Goal: Information Seeking & Learning: Check status

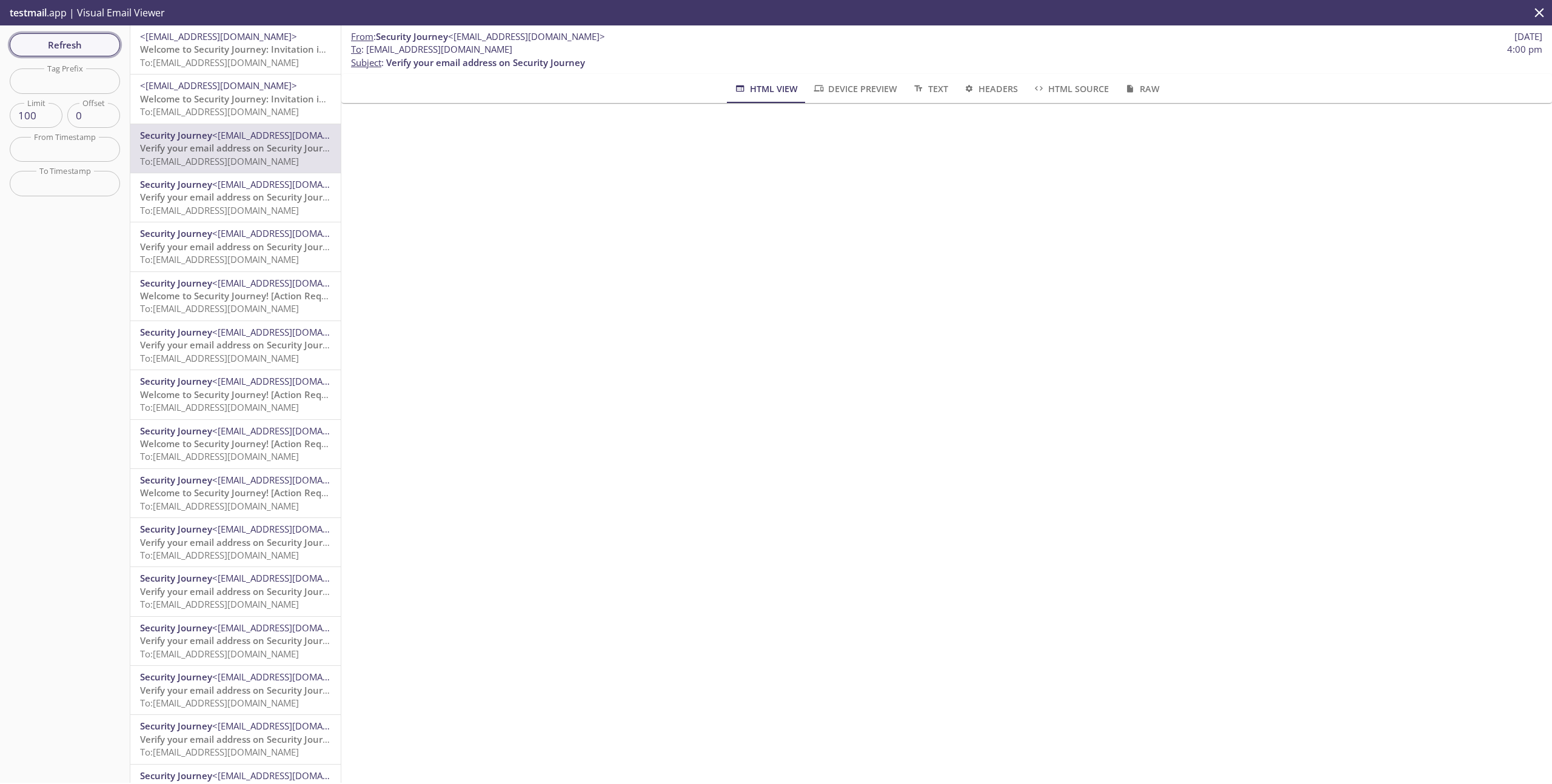
click at [80, 44] on span "Refresh" at bounding box center [65, 44] width 91 height 16
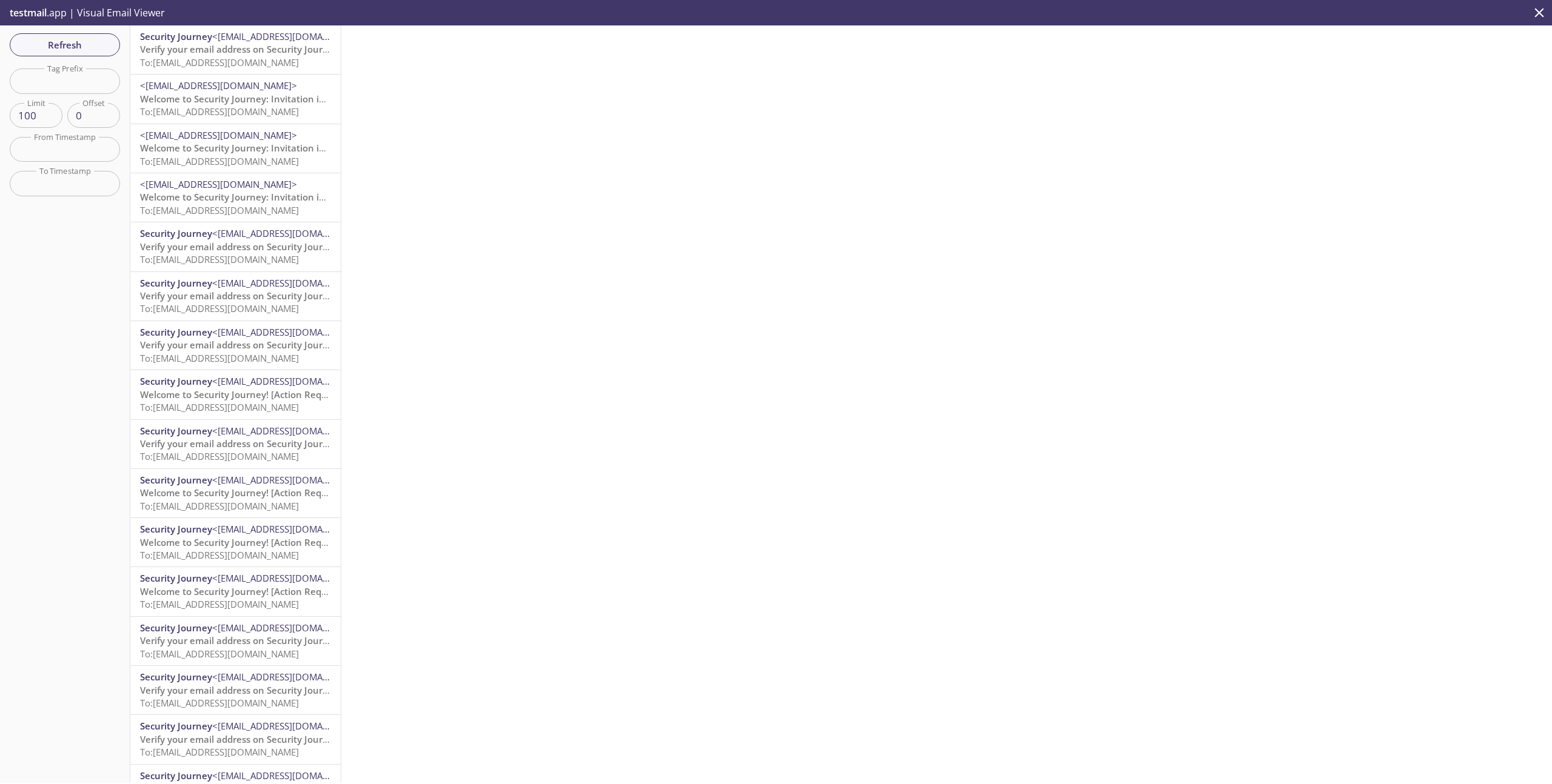
click at [240, 67] on span "To: [EMAIL_ADDRESS][DOMAIN_NAME]" at bounding box center [219, 62] width 159 height 12
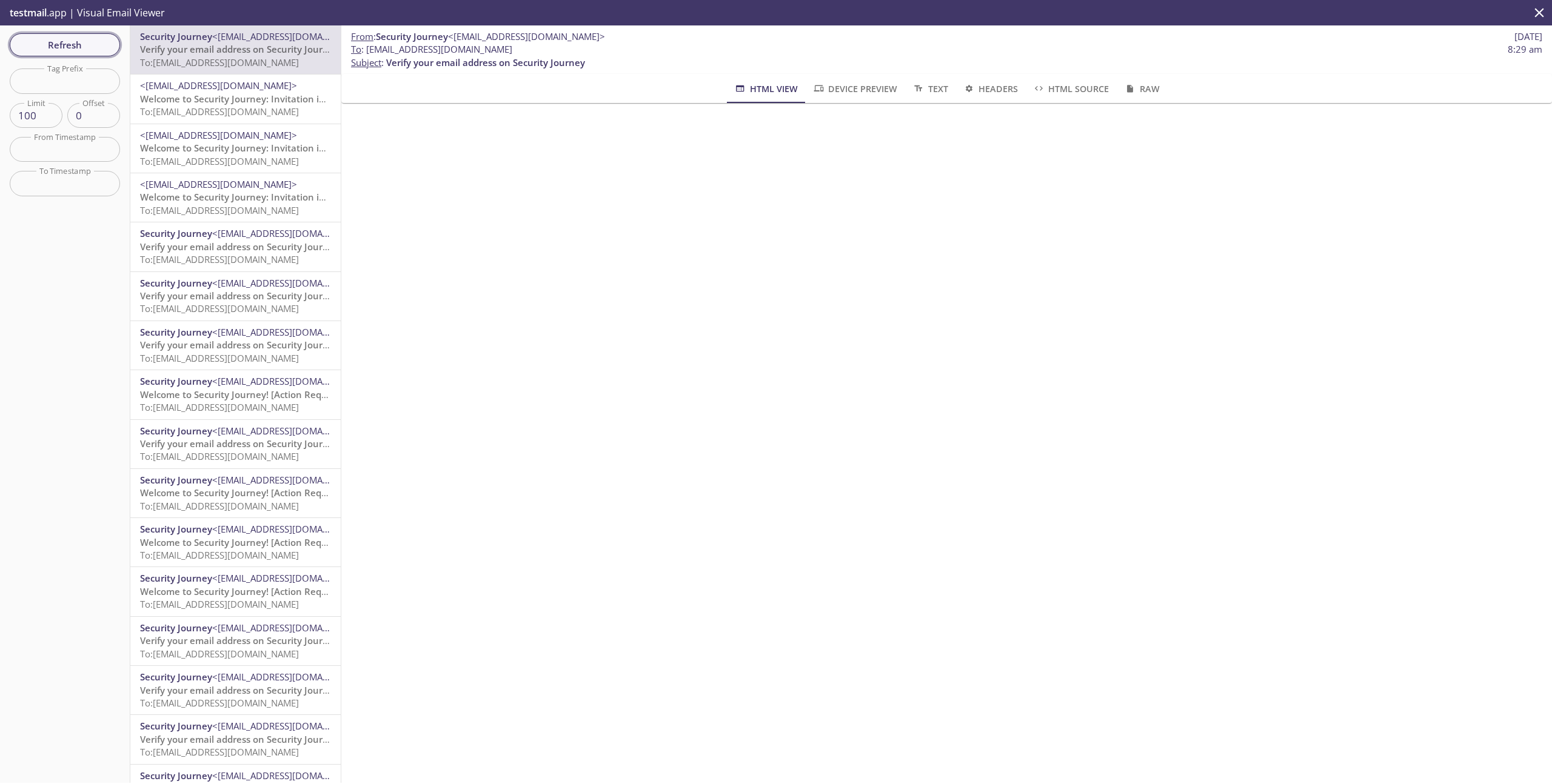
click at [71, 48] on span "Refresh" at bounding box center [65, 44] width 91 height 16
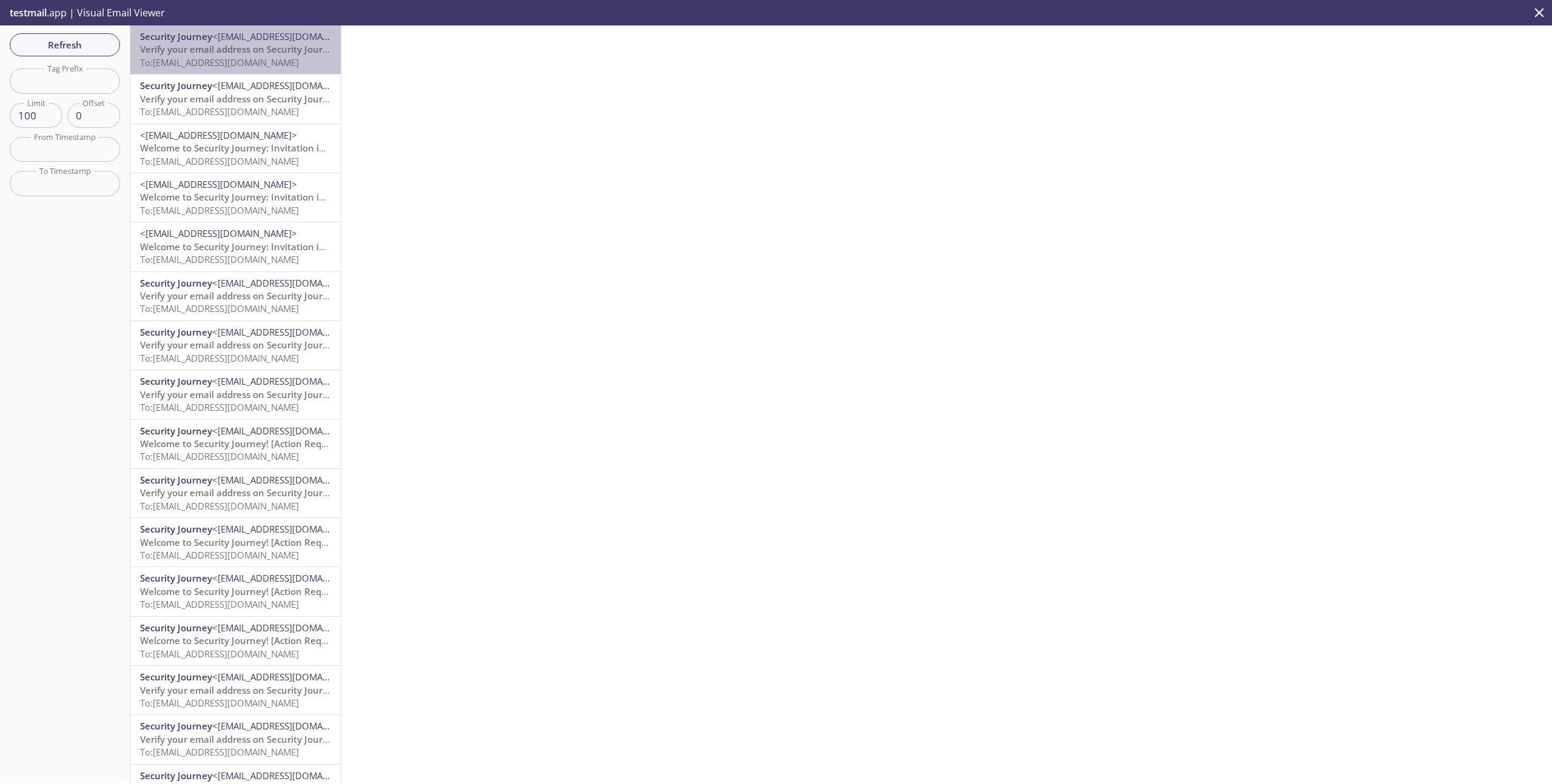
click at [233, 63] on span "To: [EMAIL_ADDRESS][DOMAIN_NAME]" at bounding box center [219, 62] width 159 height 12
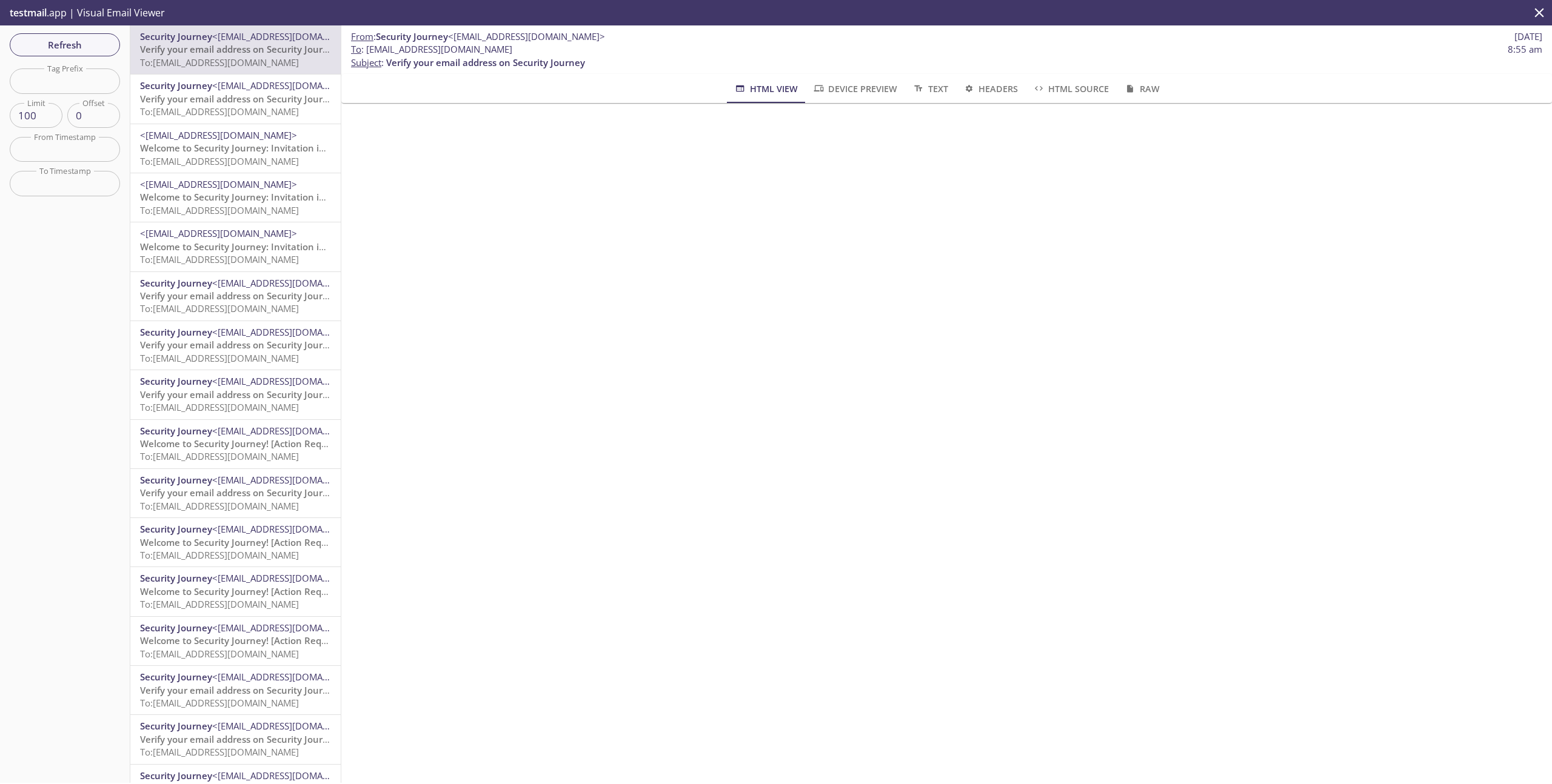
drag, startPoint x: 527, startPoint y: 49, endPoint x: 366, endPoint y: 52, distance: 161.0
click at [366, 52] on span "To : [EMAIL_ADDRESS][DOMAIN_NAME] 8:55 am" at bounding box center [946, 50] width 1191 height 13
copy span "[EMAIL_ADDRESS][DOMAIN_NAME]"
click at [41, 51] on span "Refresh" at bounding box center [65, 44] width 91 height 16
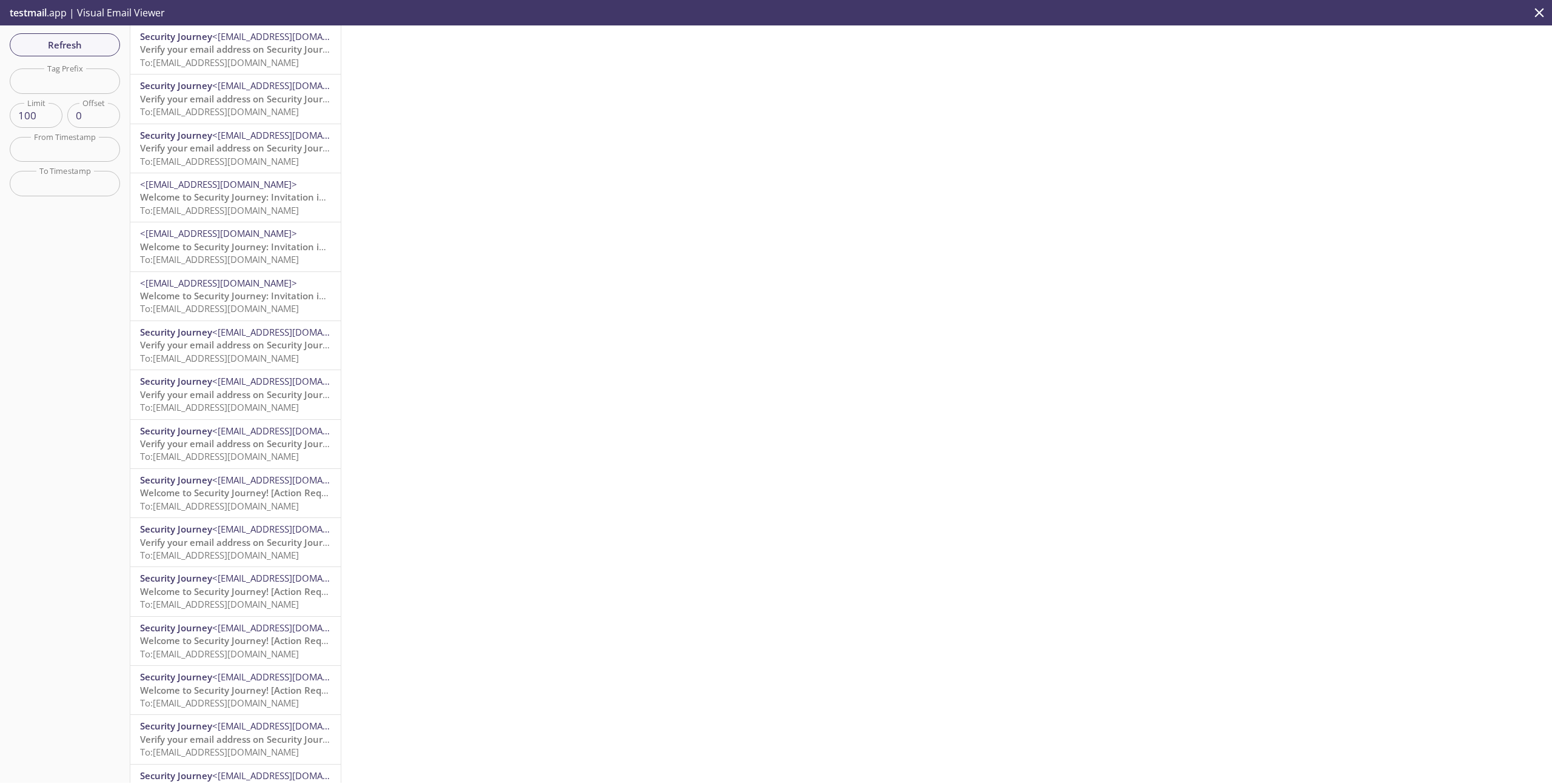
click at [259, 56] on p "Verify your email address on Security Journey To: [EMAIL_ADDRESS][DOMAIN_NAME]" at bounding box center [235, 56] width 191 height 26
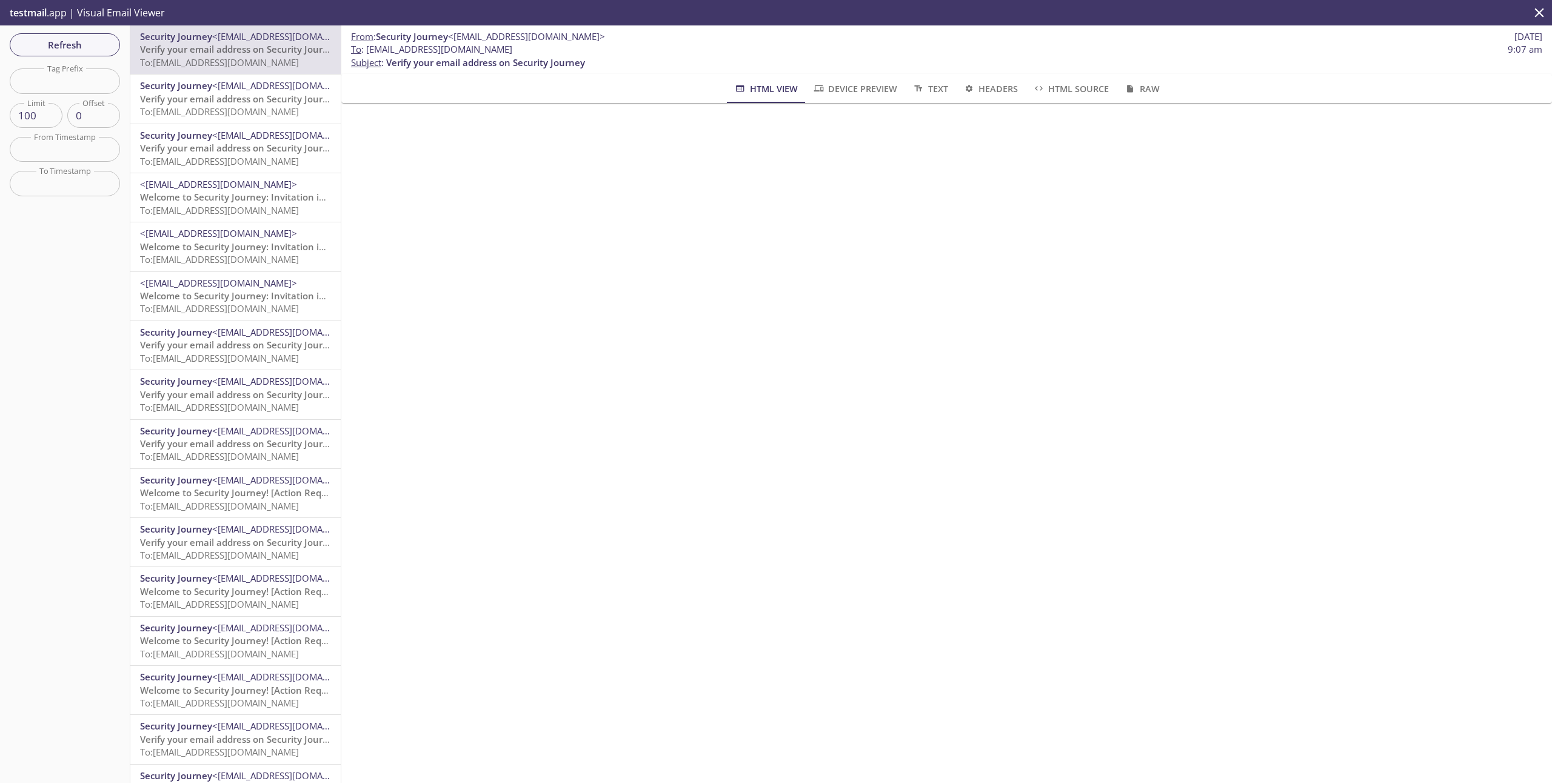
drag, startPoint x: 519, startPoint y: 48, endPoint x: 368, endPoint y: 55, distance: 151.2
click at [368, 55] on span "To : [EMAIL_ADDRESS][DOMAIN_NAME] 9:07 am" at bounding box center [946, 50] width 1191 height 13
copy span "[EMAIL_ADDRESS][DOMAIN_NAME]"
click at [89, 49] on span "Refresh" at bounding box center [65, 44] width 91 height 16
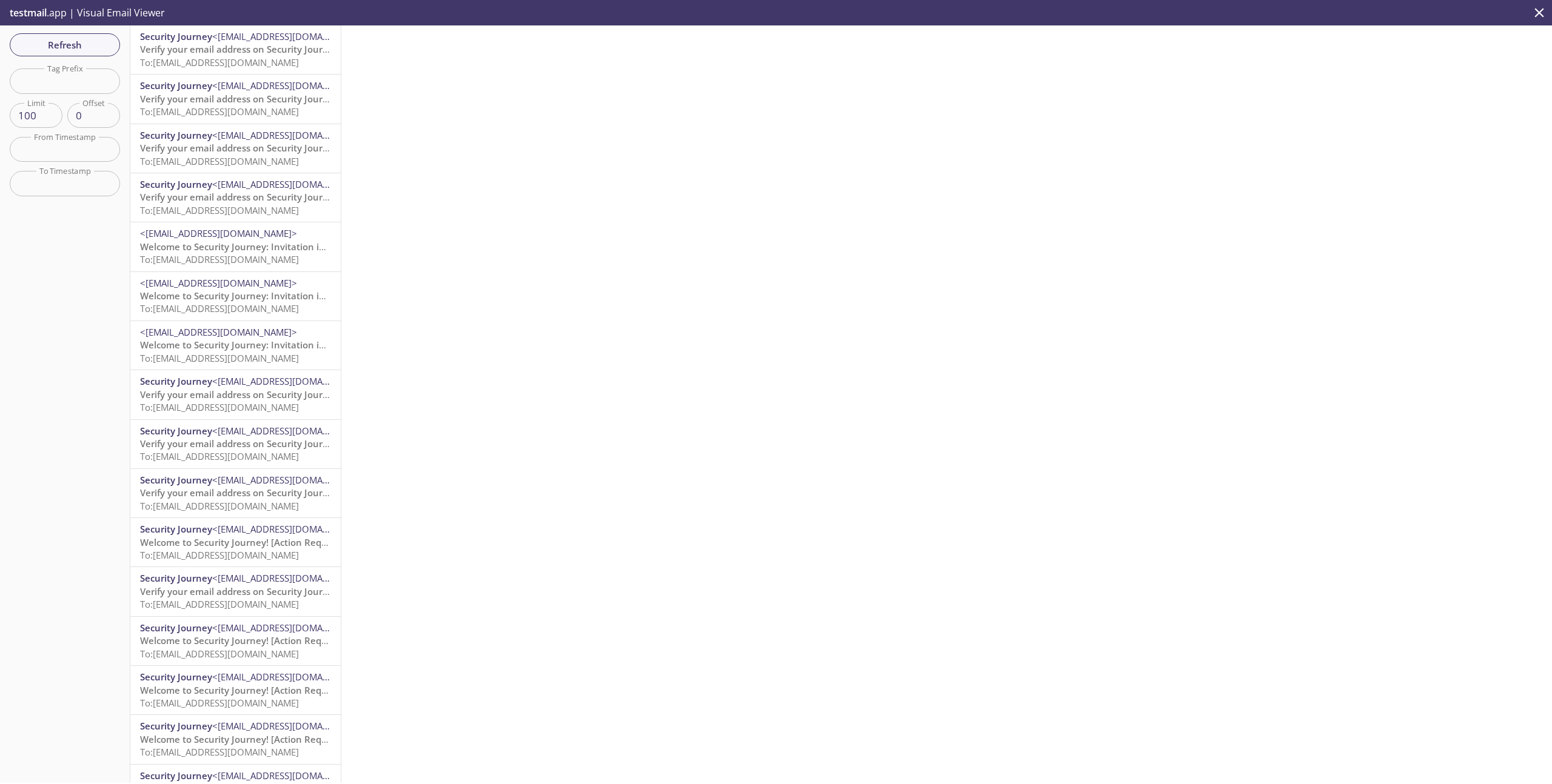
click at [243, 31] on span "<[EMAIL_ADDRESS][DOMAIN_NAME]>" at bounding box center [290, 36] width 157 height 12
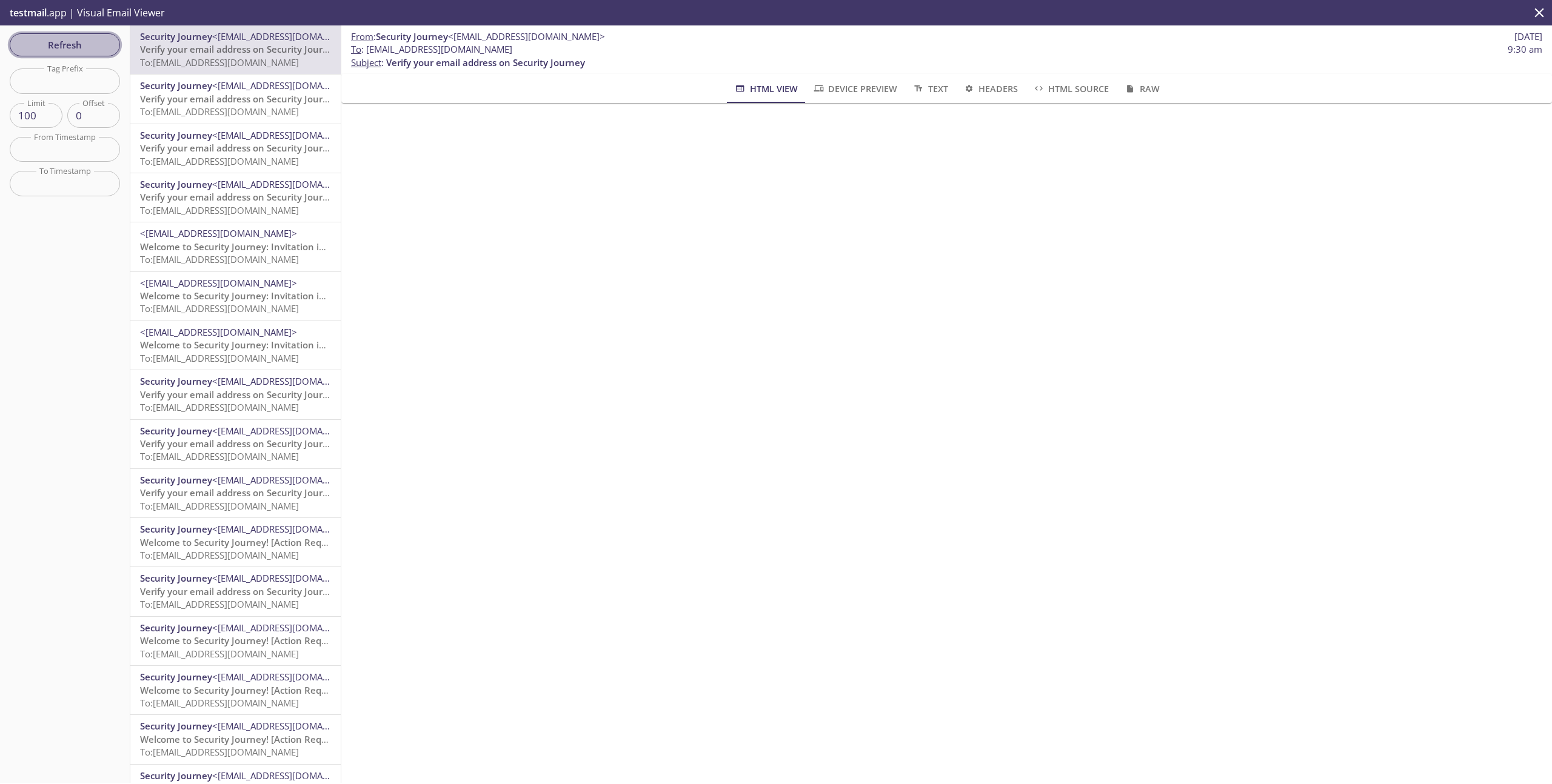
click at [82, 41] on span "Refresh" at bounding box center [65, 44] width 91 height 16
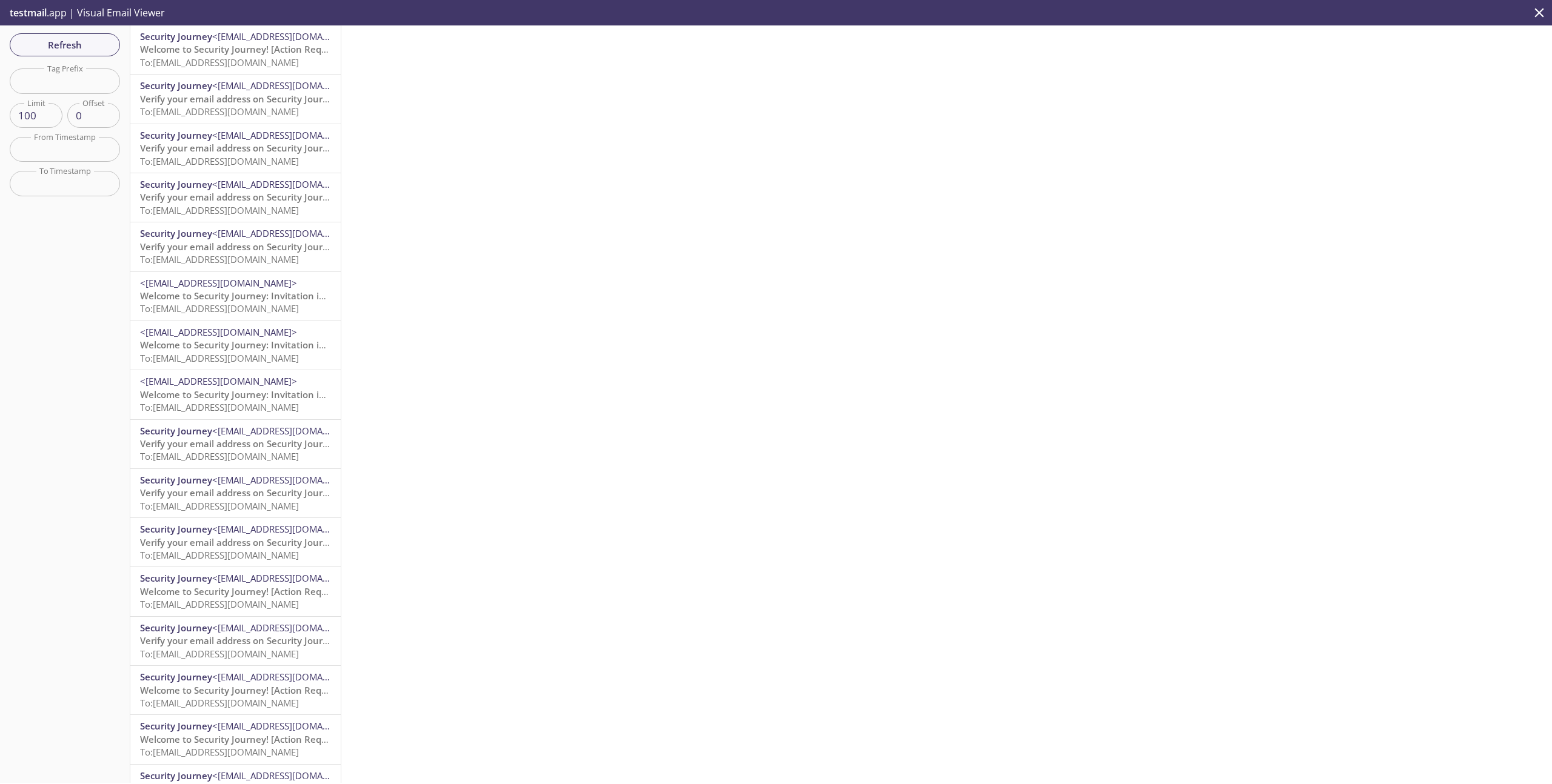
click at [230, 55] on span "Welcome to Security Journey! [Action Required]" at bounding box center [243, 49] width 208 height 12
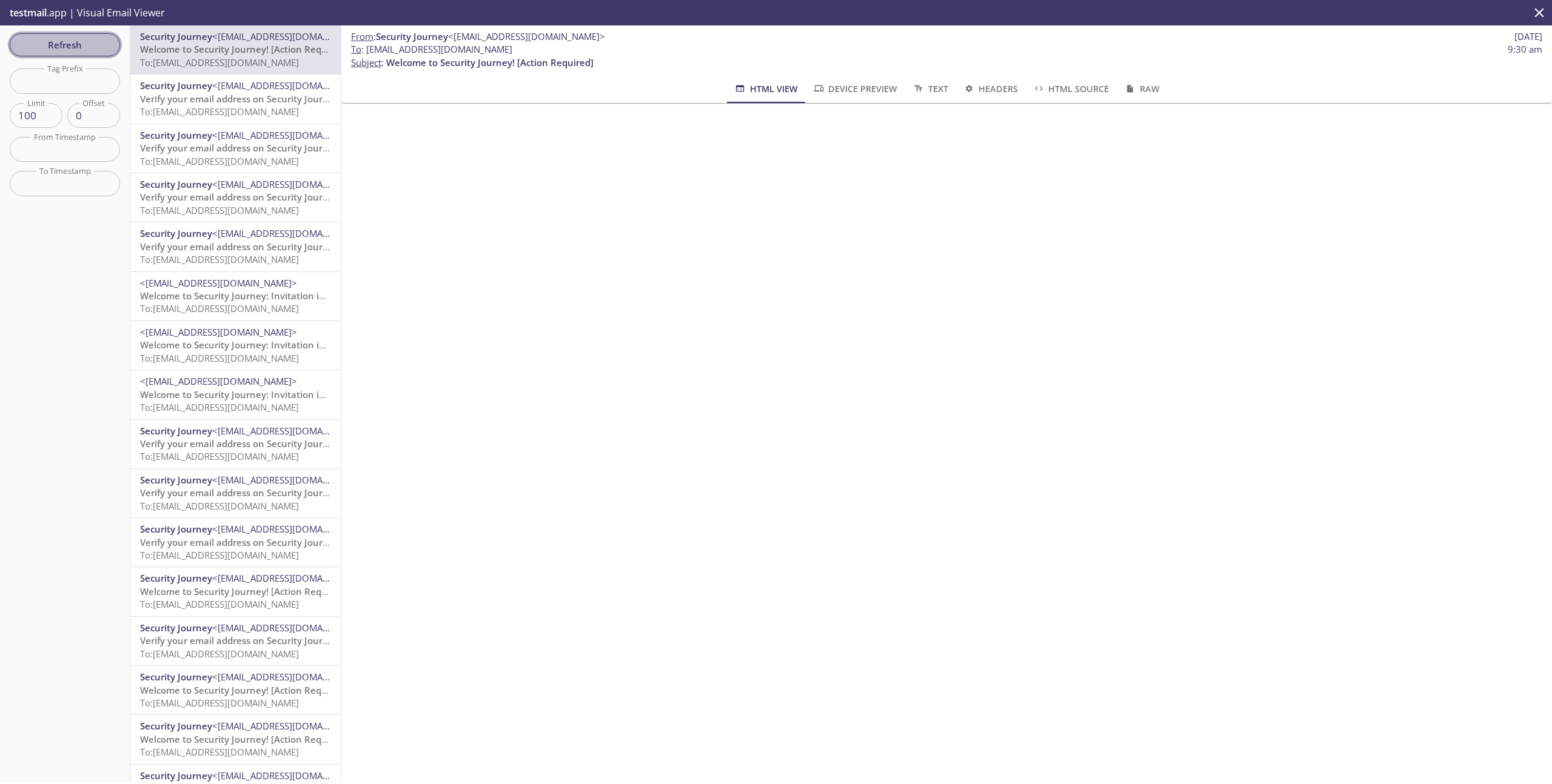
click at [101, 39] on span "Refresh" at bounding box center [65, 44] width 91 height 16
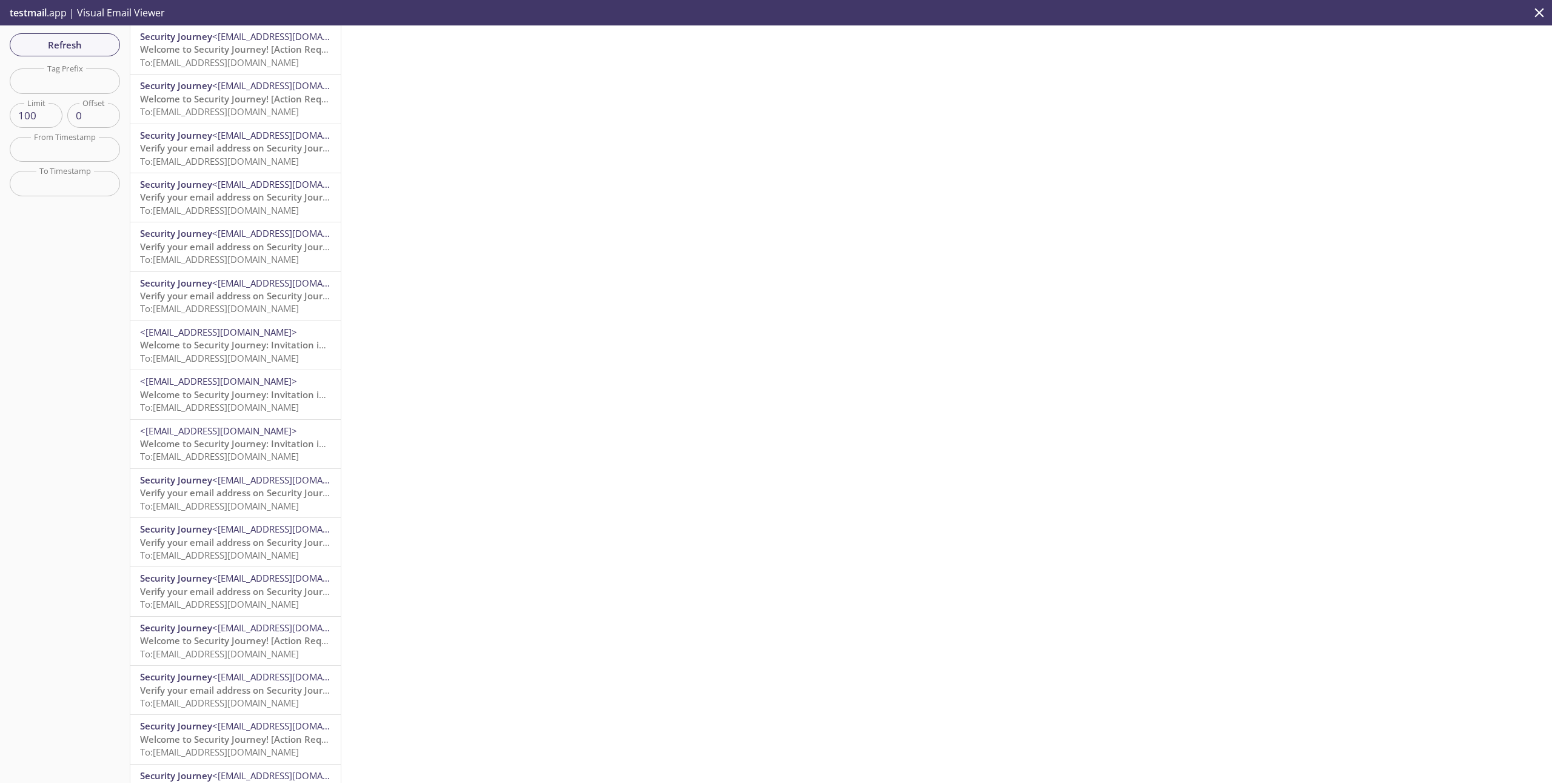
click at [241, 55] on span "Welcome to Security Journey! [Action Required]" at bounding box center [243, 49] width 208 height 12
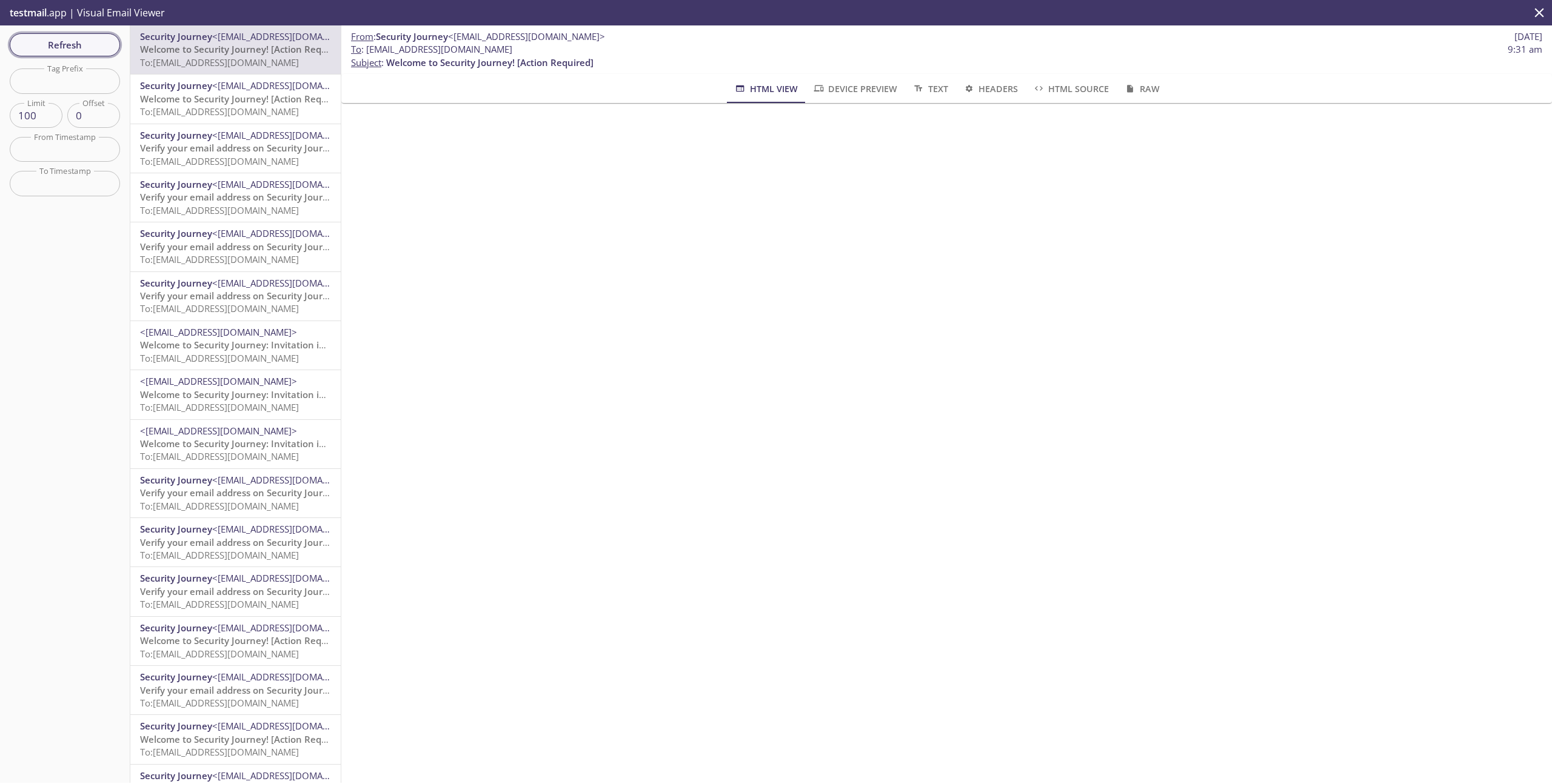
click at [99, 34] on button "Refresh" at bounding box center [65, 44] width 110 height 23
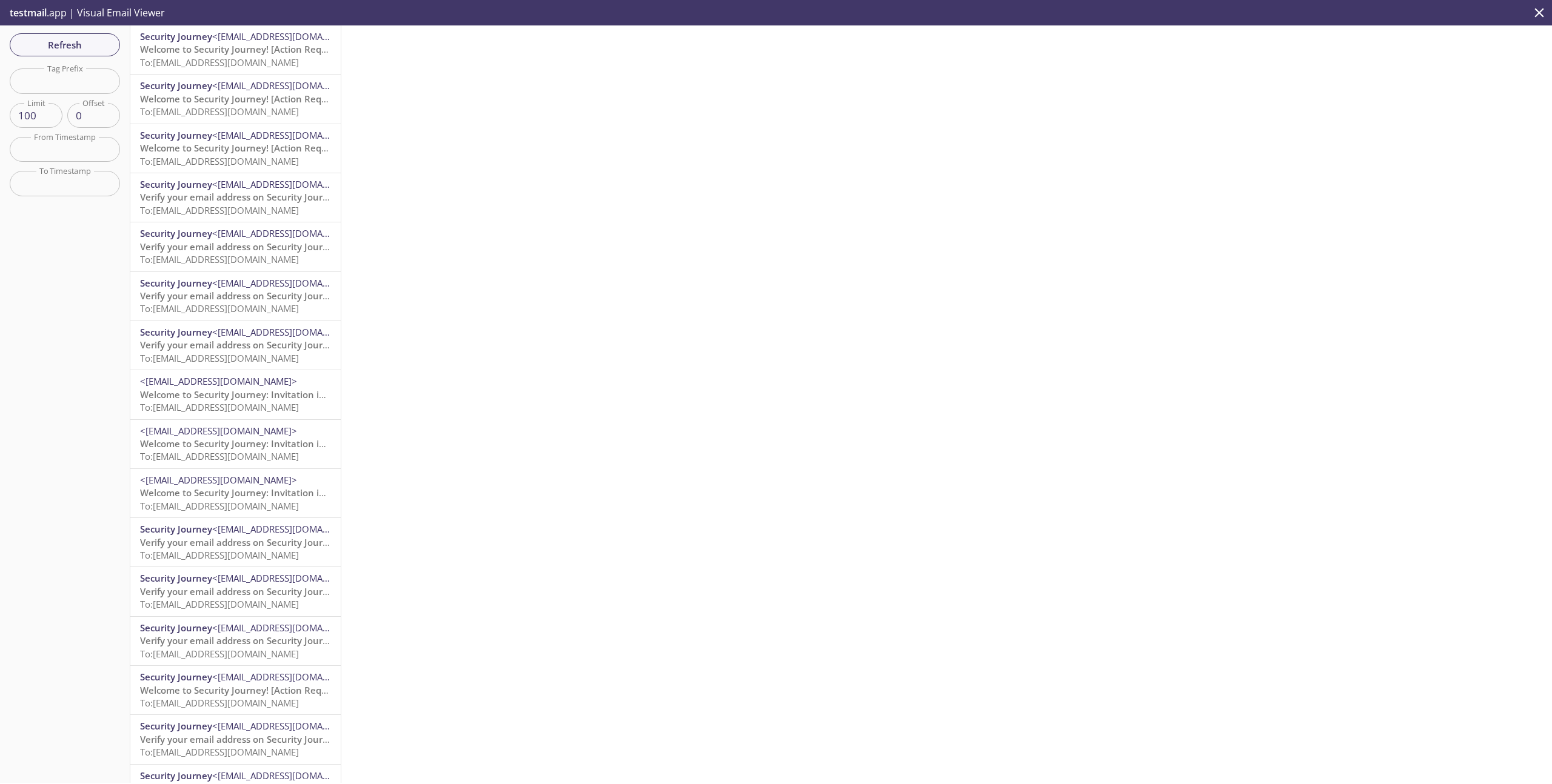
click at [242, 58] on span "To: [EMAIL_ADDRESS][DOMAIN_NAME]" at bounding box center [219, 62] width 159 height 12
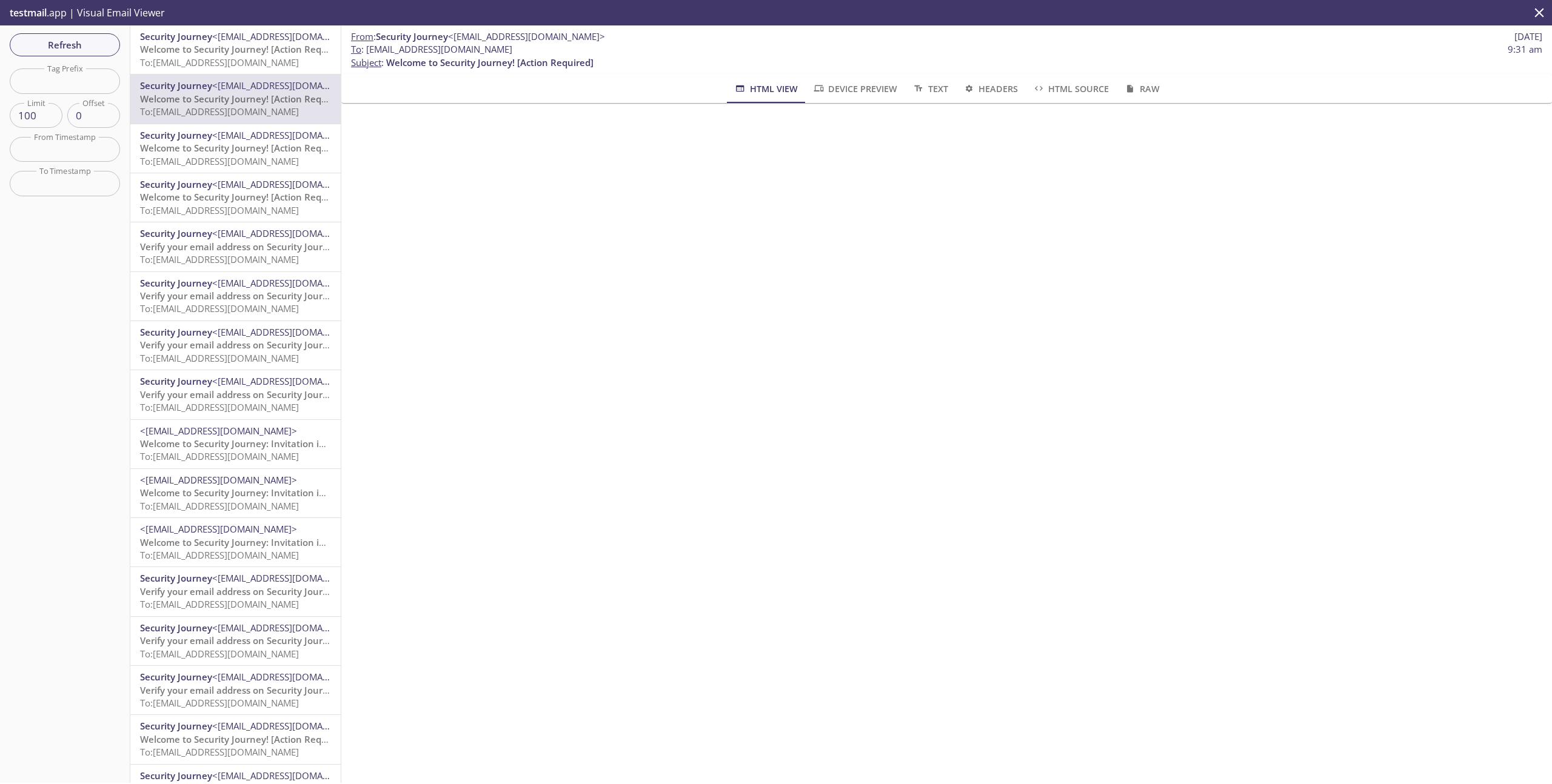
click at [53, 58] on div "Refresh Filters Tag Prefix Tag Prefix Limit 100 Limit Offset 0 Offset From Time…" at bounding box center [65, 404] width 130 height 757
click at [62, 44] on span "Refresh" at bounding box center [65, 44] width 91 height 16
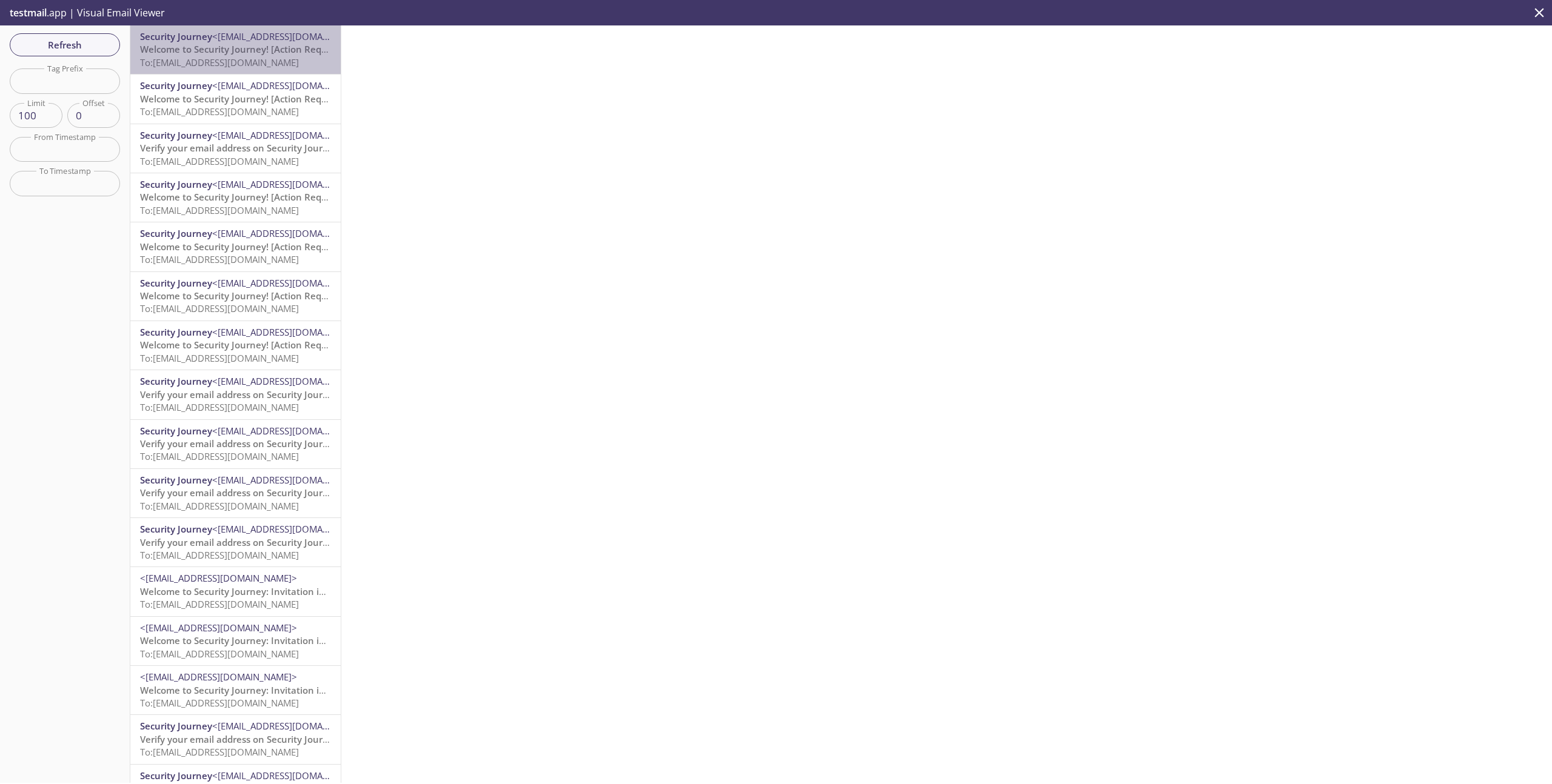
click at [304, 49] on span "Welcome to Security Journey! [Action Required]" at bounding box center [243, 49] width 208 height 12
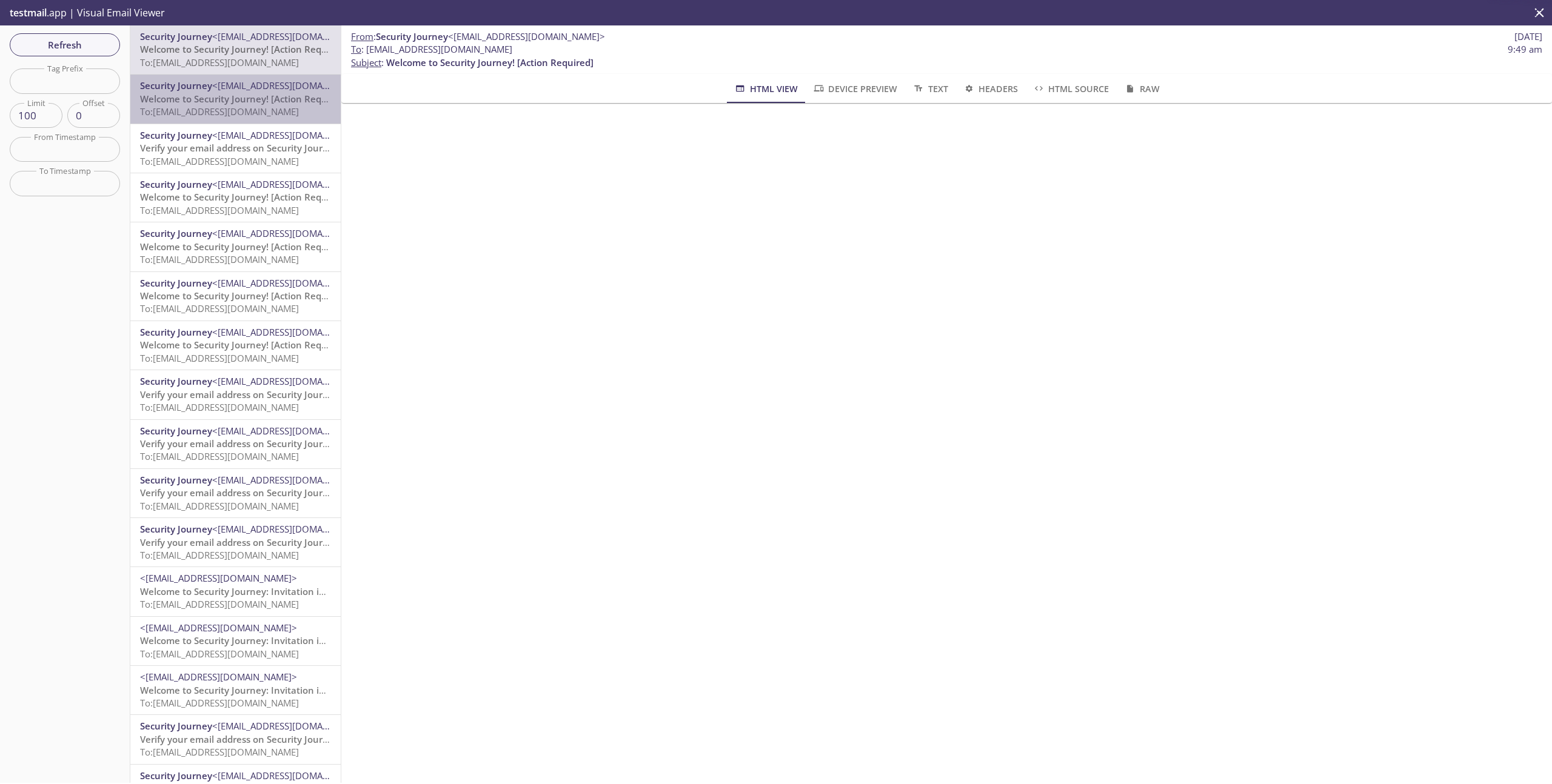
click at [261, 121] on div "Security Journey <[EMAIL_ADDRESS][DOMAIN_NAME]> Welcome to Security Journey! [A…" at bounding box center [235, 98] width 210 height 48
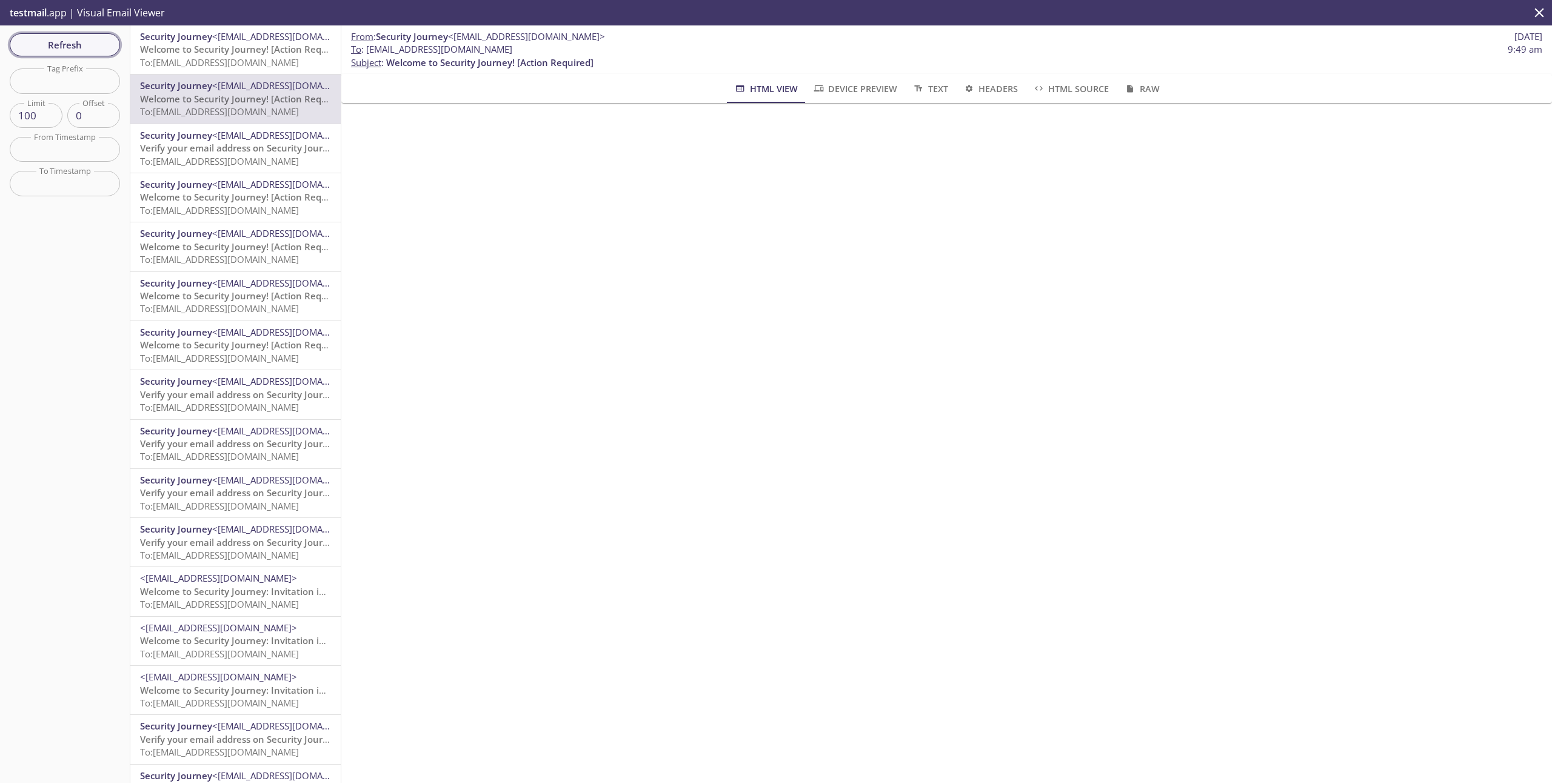
click at [63, 51] on span "Refresh" at bounding box center [65, 44] width 91 height 16
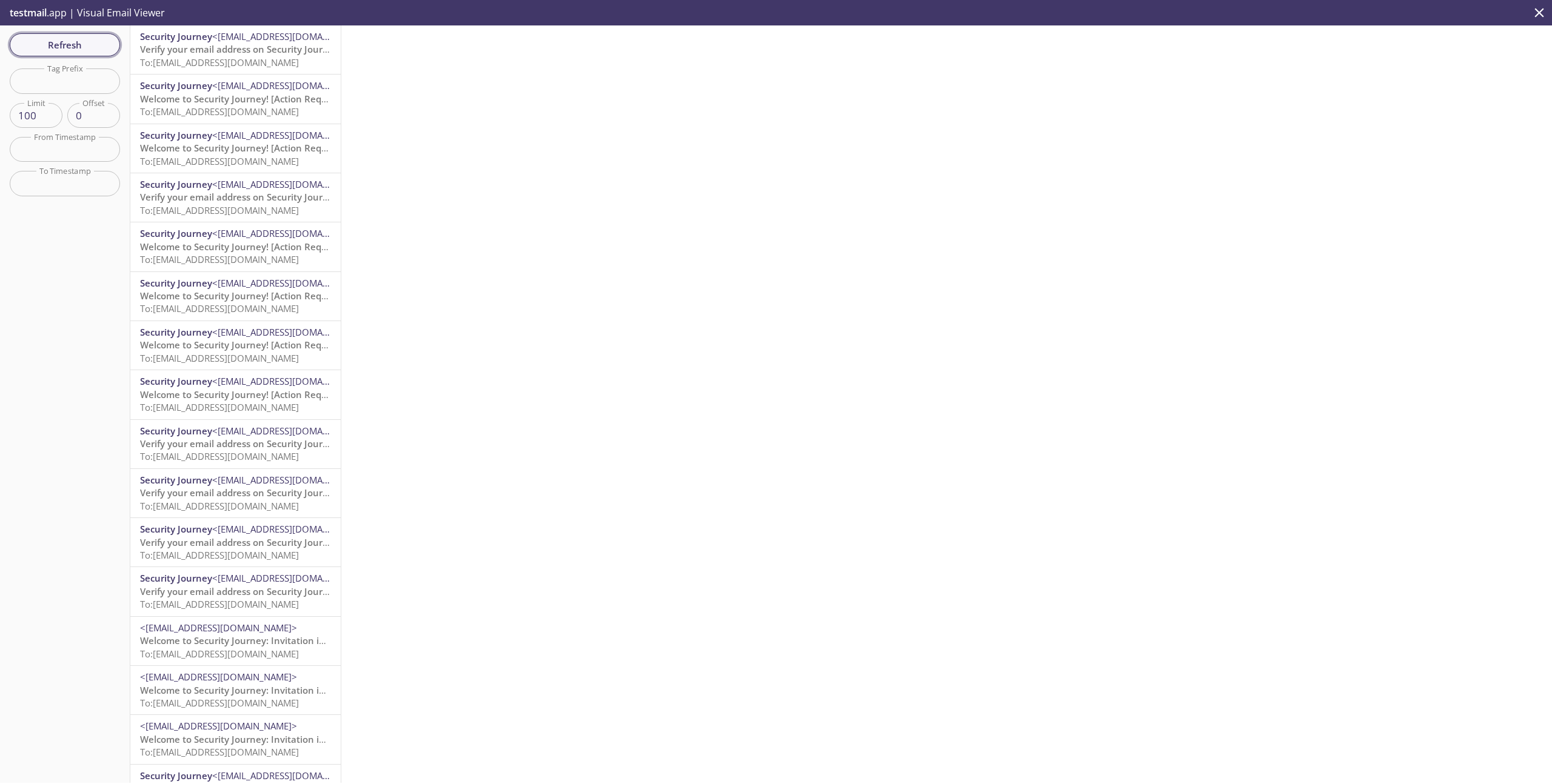
click at [108, 42] on span "Refresh" at bounding box center [65, 44] width 91 height 16
click at [206, 60] on span "To: [EMAIL_ADDRESS][DOMAIN_NAME]" at bounding box center [219, 62] width 159 height 12
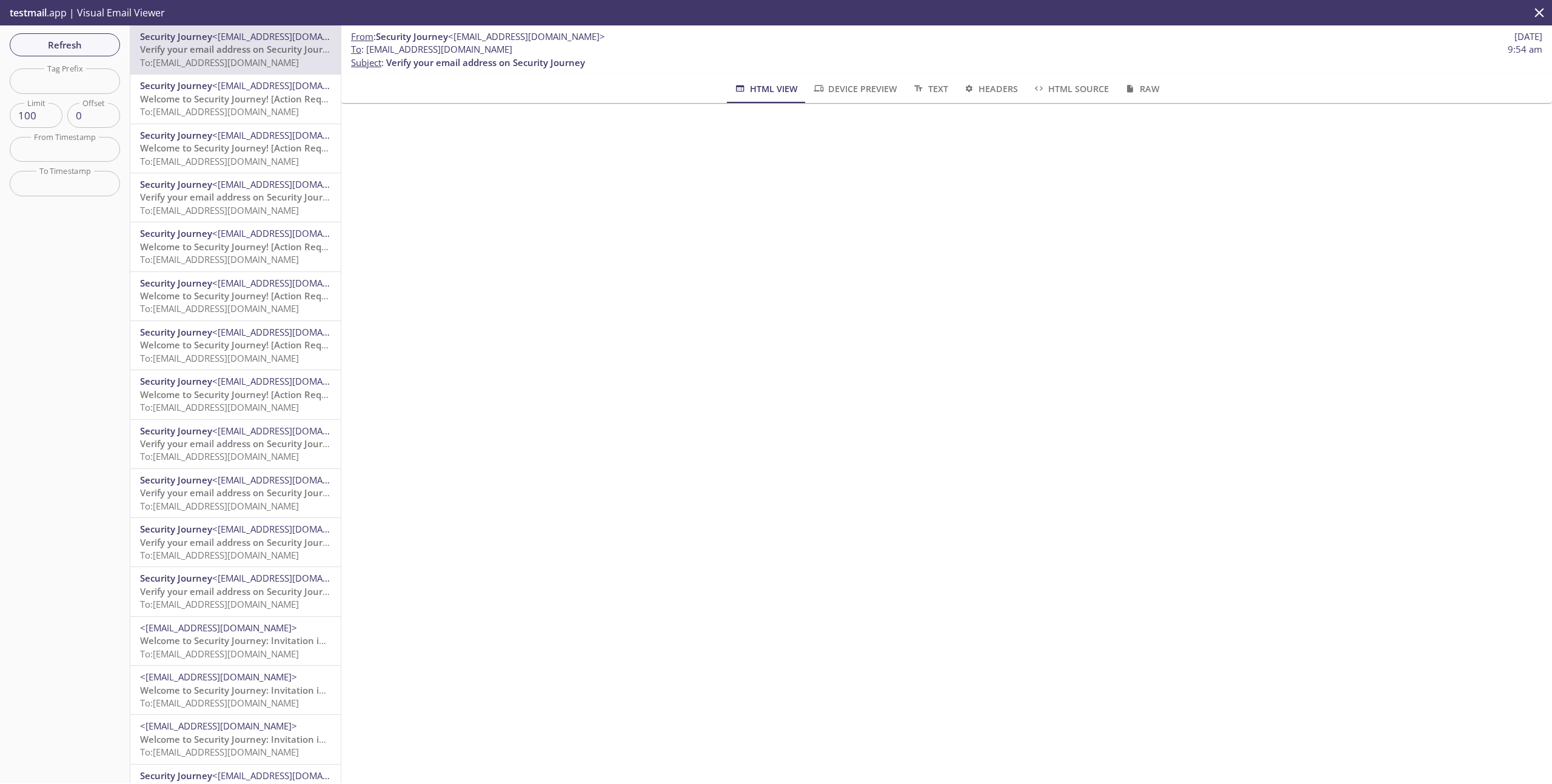
click at [78, 56] on div "Refresh Filters Tag Prefix Tag Prefix Limit 100 Limit Offset 0 Offset From Time…" at bounding box center [65, 404] width 130 height 757
click at [75, 51] on span "Refresh" at bounding box center [65, 44] width 91 height 16
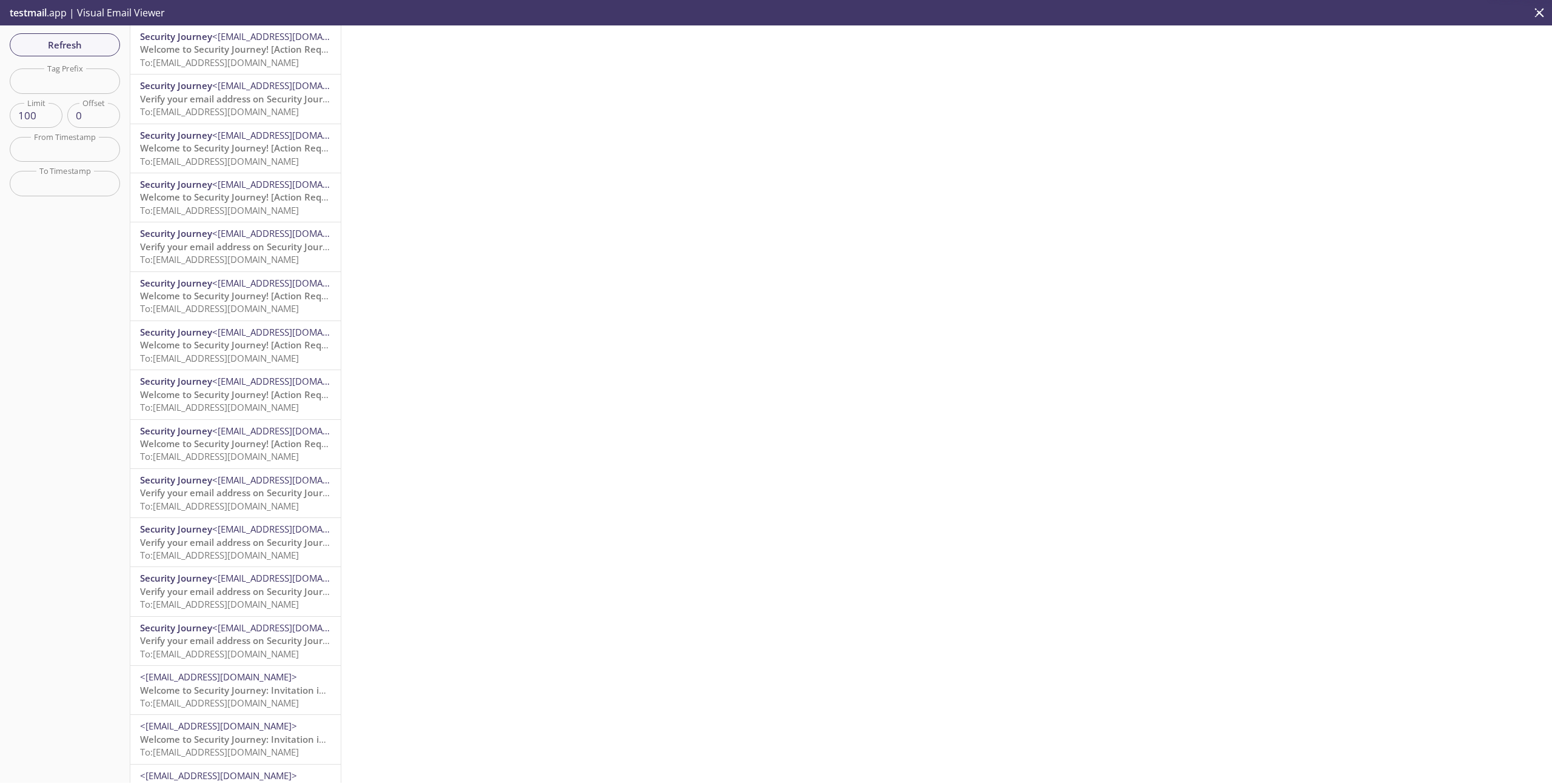
click at [188, 46] on span "Welcome to Security Journey! [Action Required]" at bounding box center [243, 49] width 208 height 12
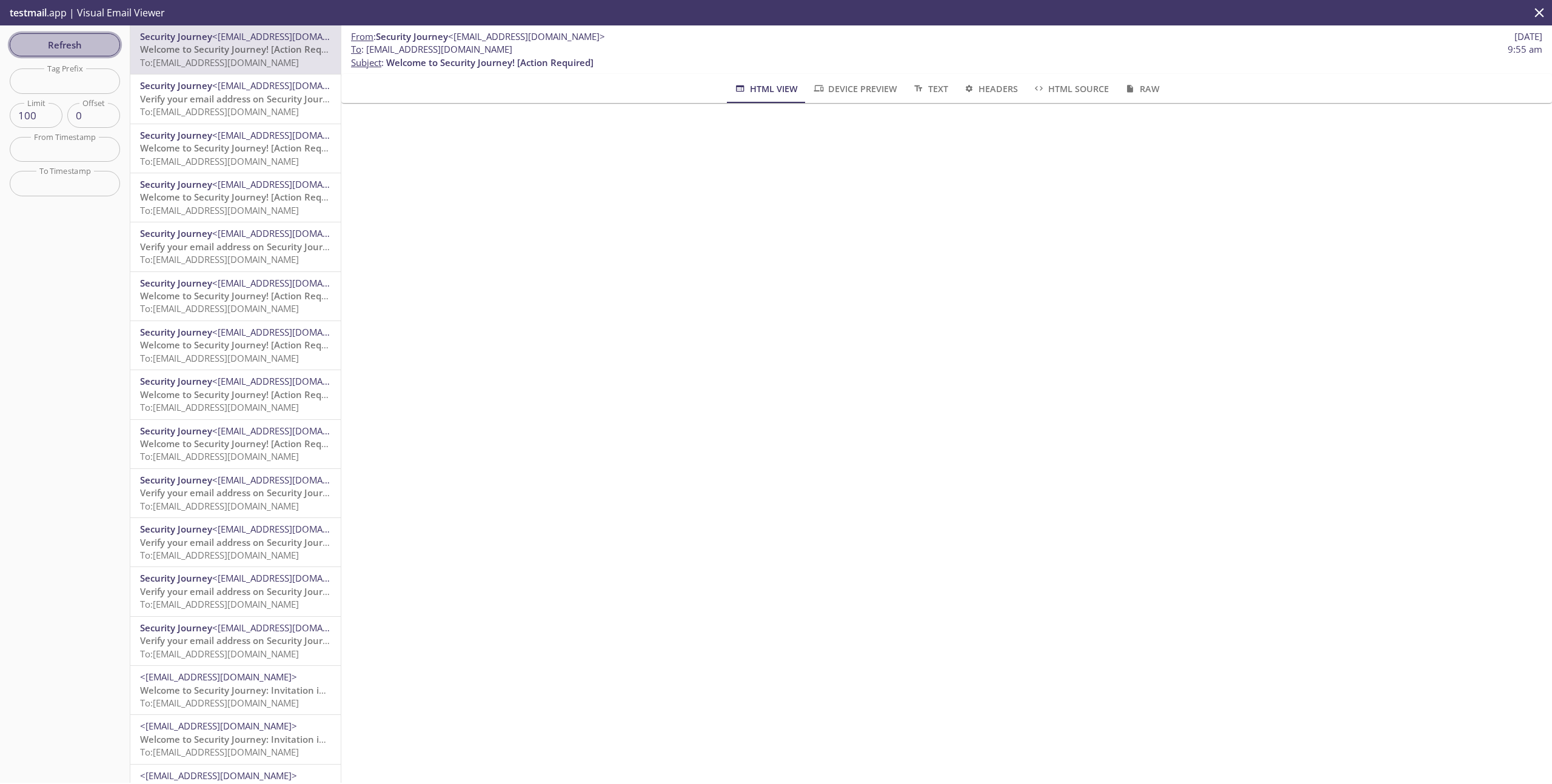
click at [76, 46] on span "Refresh" at bounding box center [65, 44] width 91 height 16
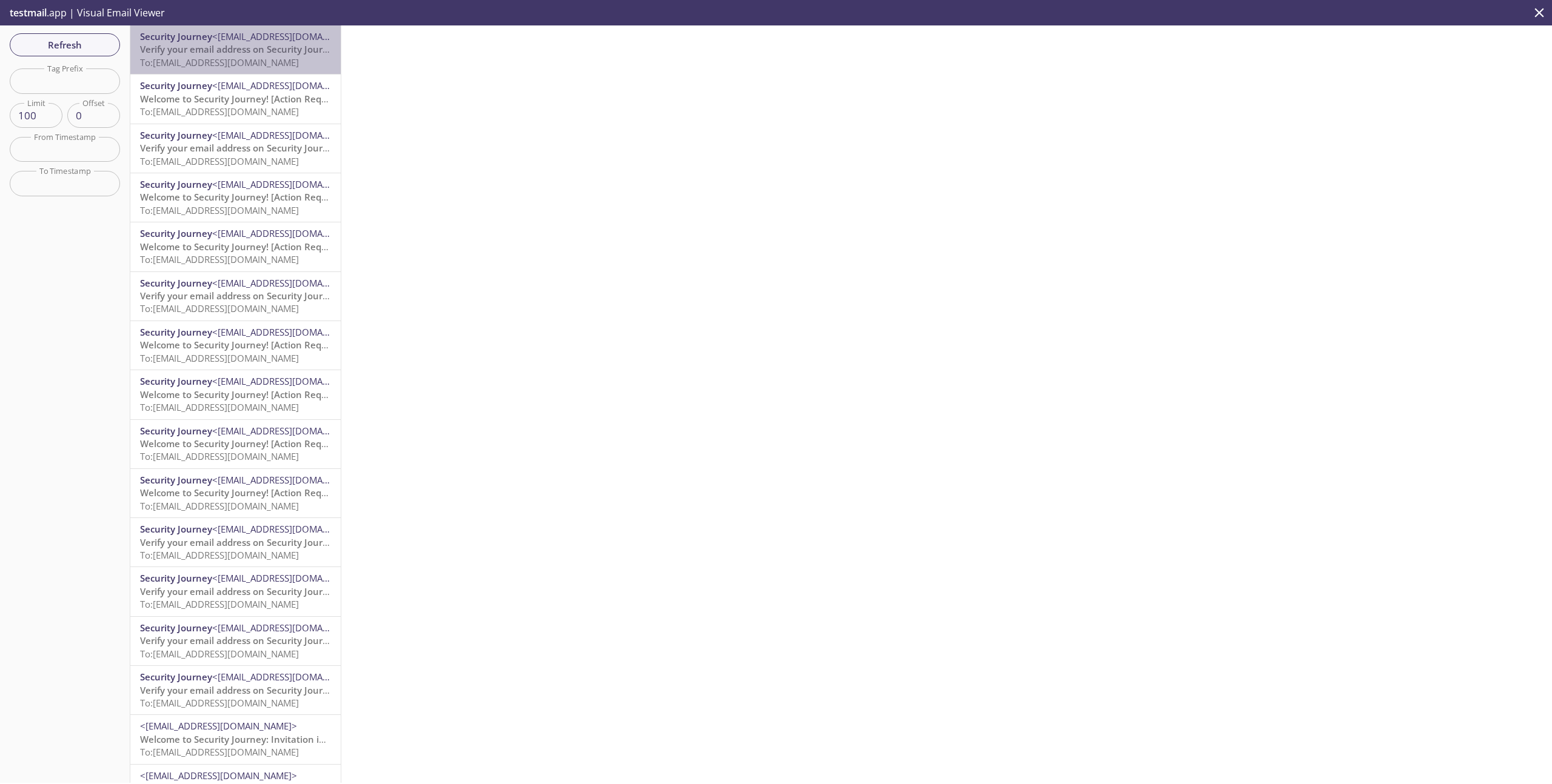
click at [234, 63] on span "To: [EMAIL_ADDRESS][DOMAIN_NAME]" at bounding box center [219, 62] width 159 height 12
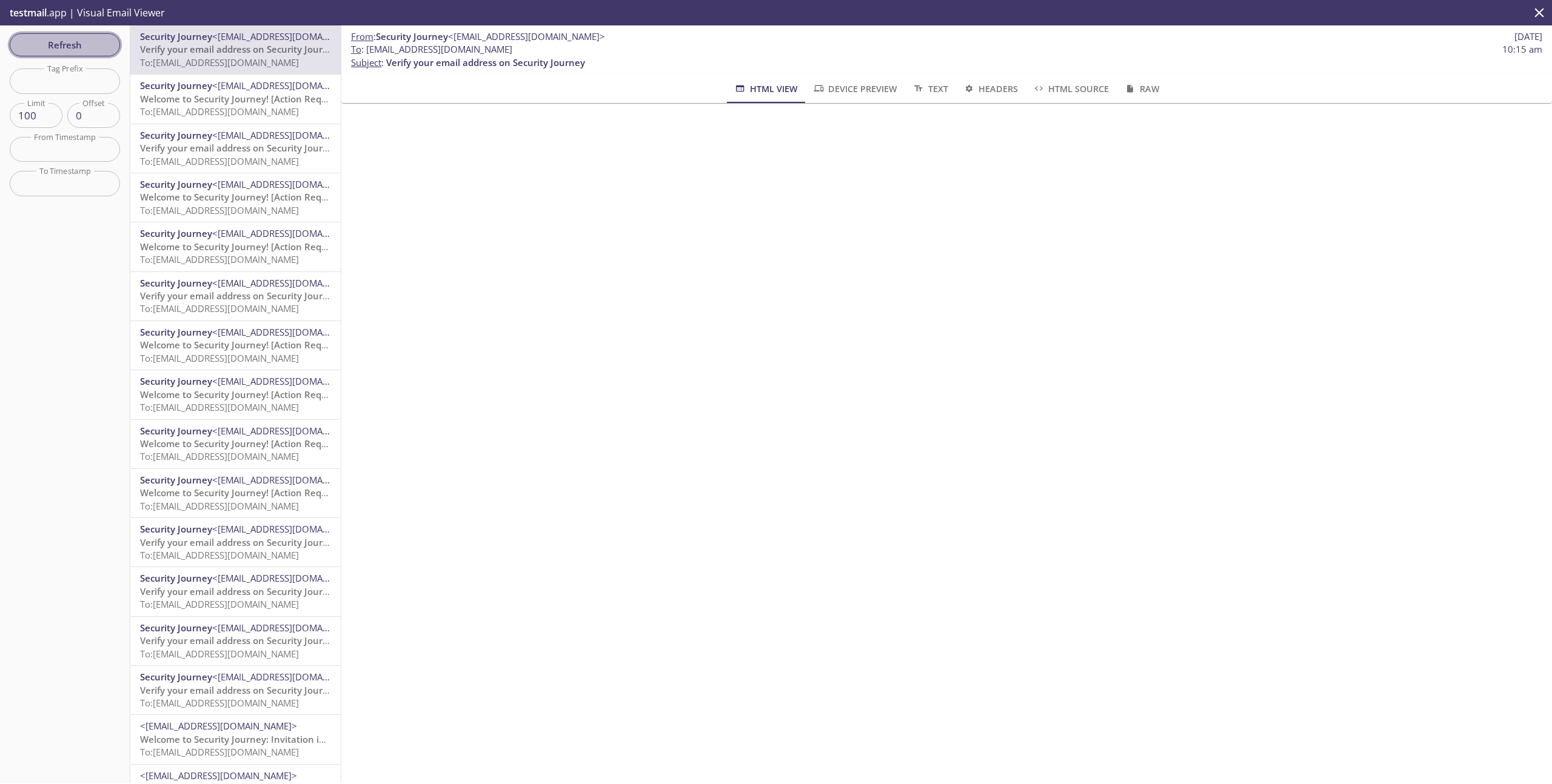
click at [61, 53] on button "Refresh" at bounding box center [65, 44] width 110 height 23
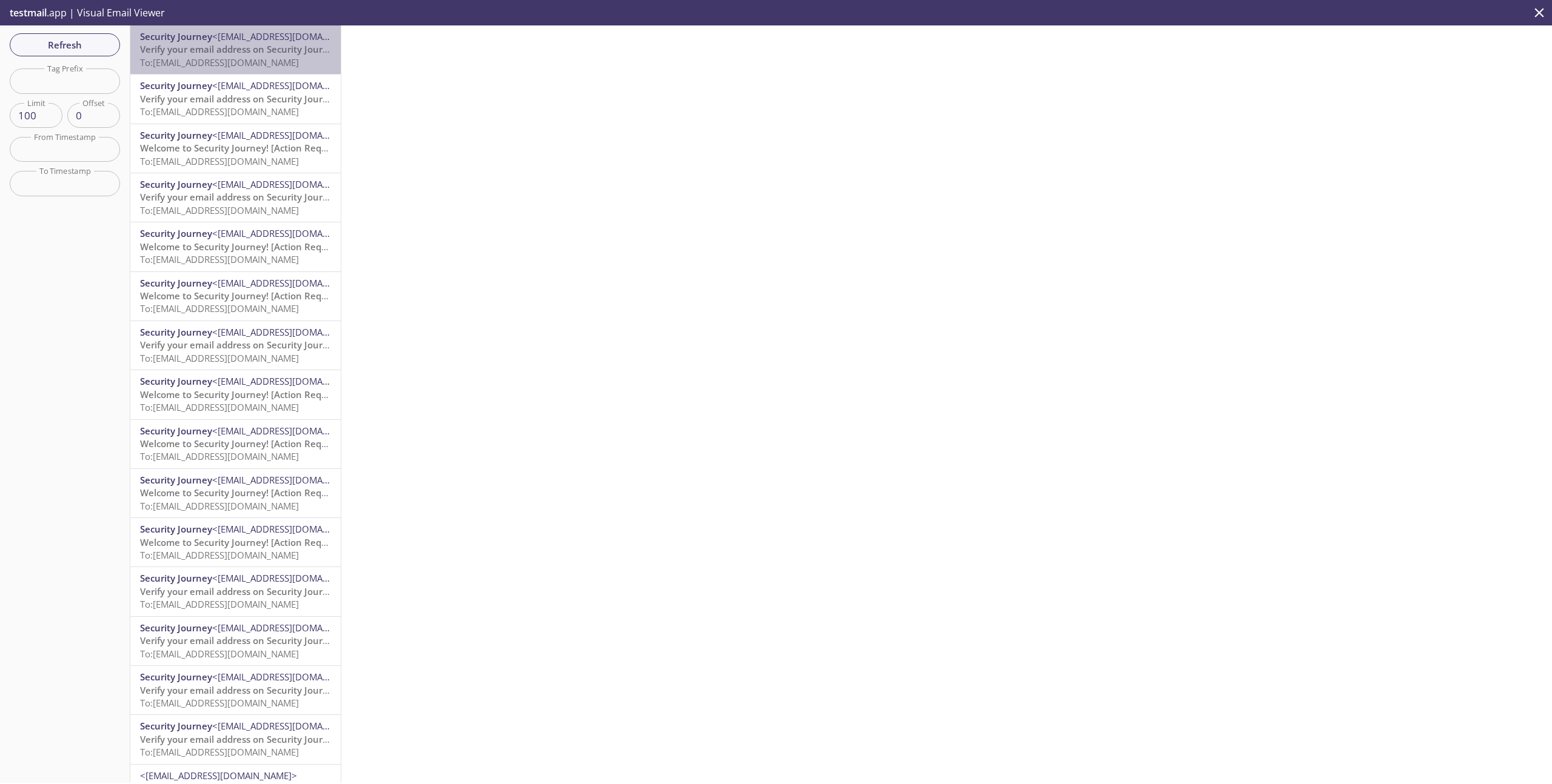
click at [224, 69] on div "Security Journey <[EMAIL_ADDRESS][DOMAIN_NAME]> Verify your email address on Se…" at bounding box center [235, 50] width 210 height 48
